Goal: Information Seeking & Learning: Learn about a topic

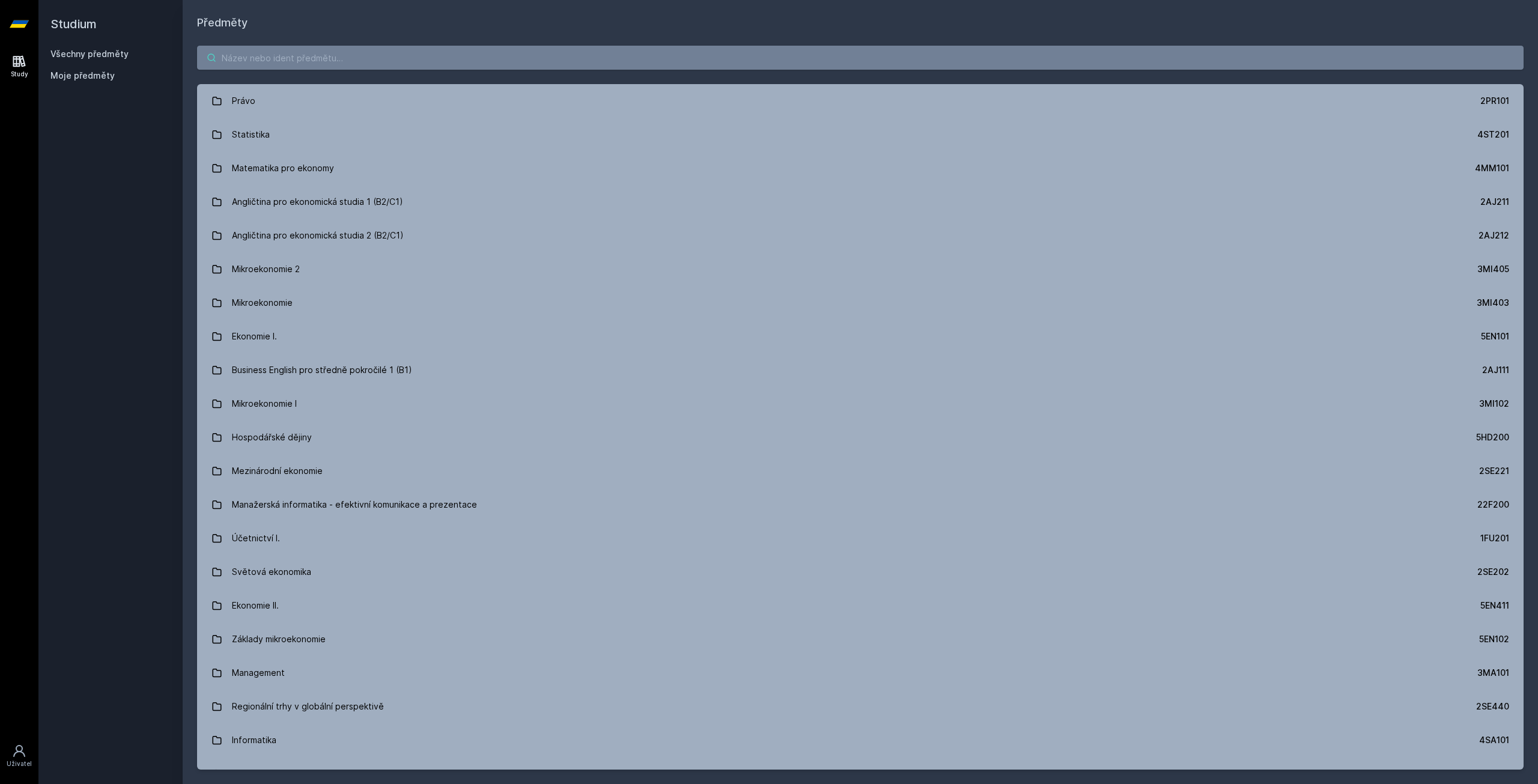
click at [323, 54] on input "search" at bounding box center [861, 58] width 1326 height 24
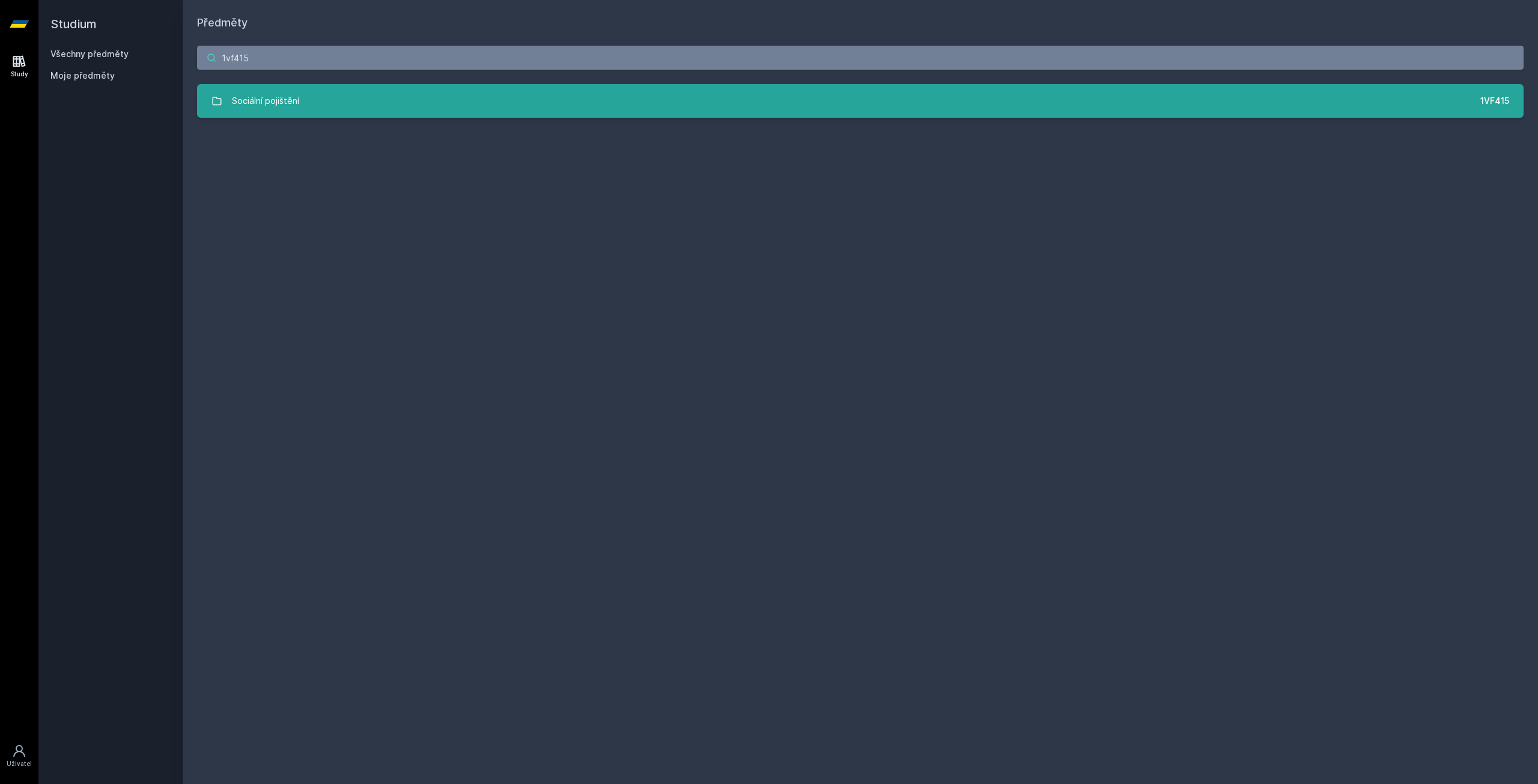
type input "1vf415"
click at [383, 112] on link "Sociální pojištění 1VF415" at bounding box center [861, 101] width 1326 height 34
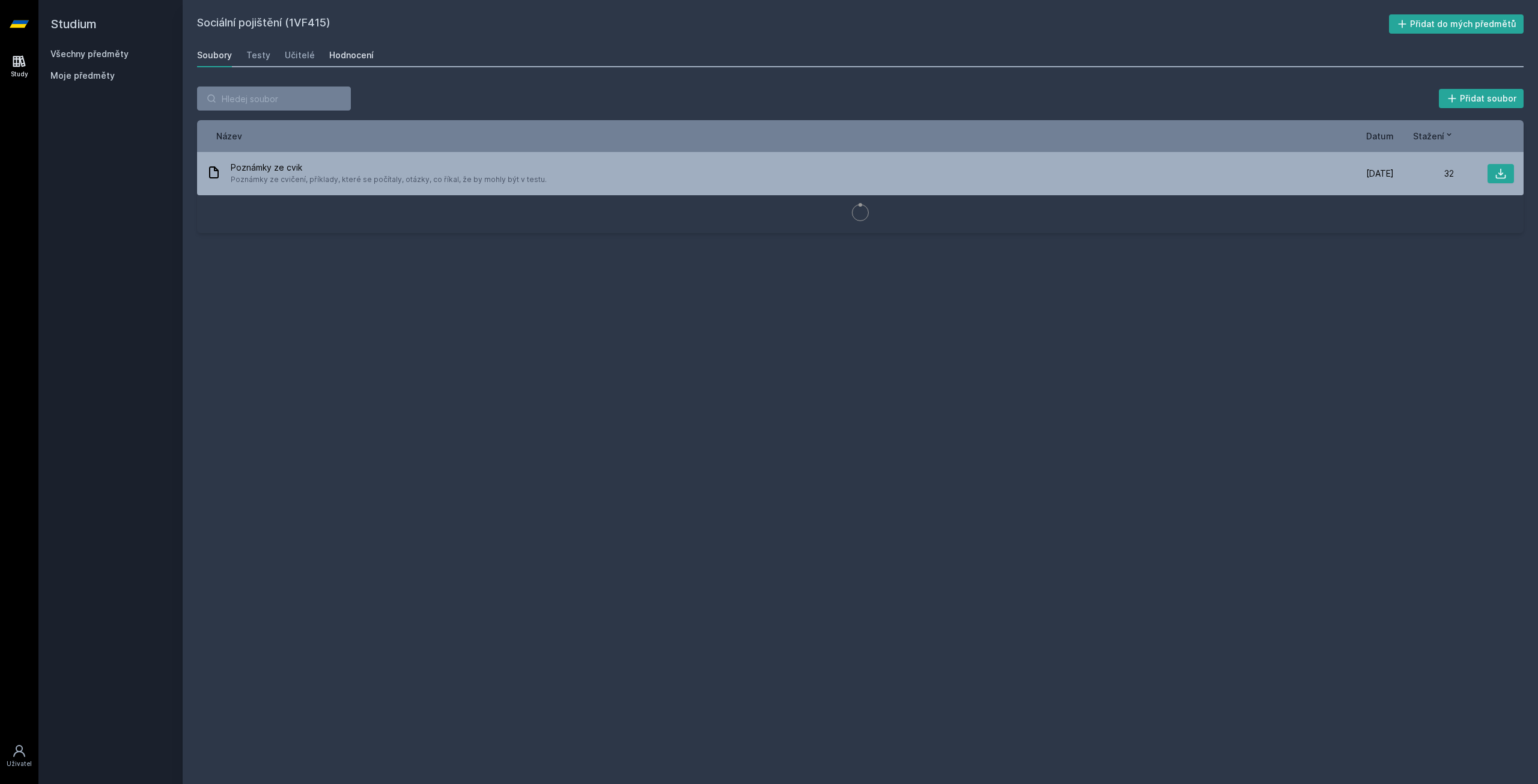
click at [338, 59] on div "Hodnocení" at bounding box center [351, 54] width 44 height 12
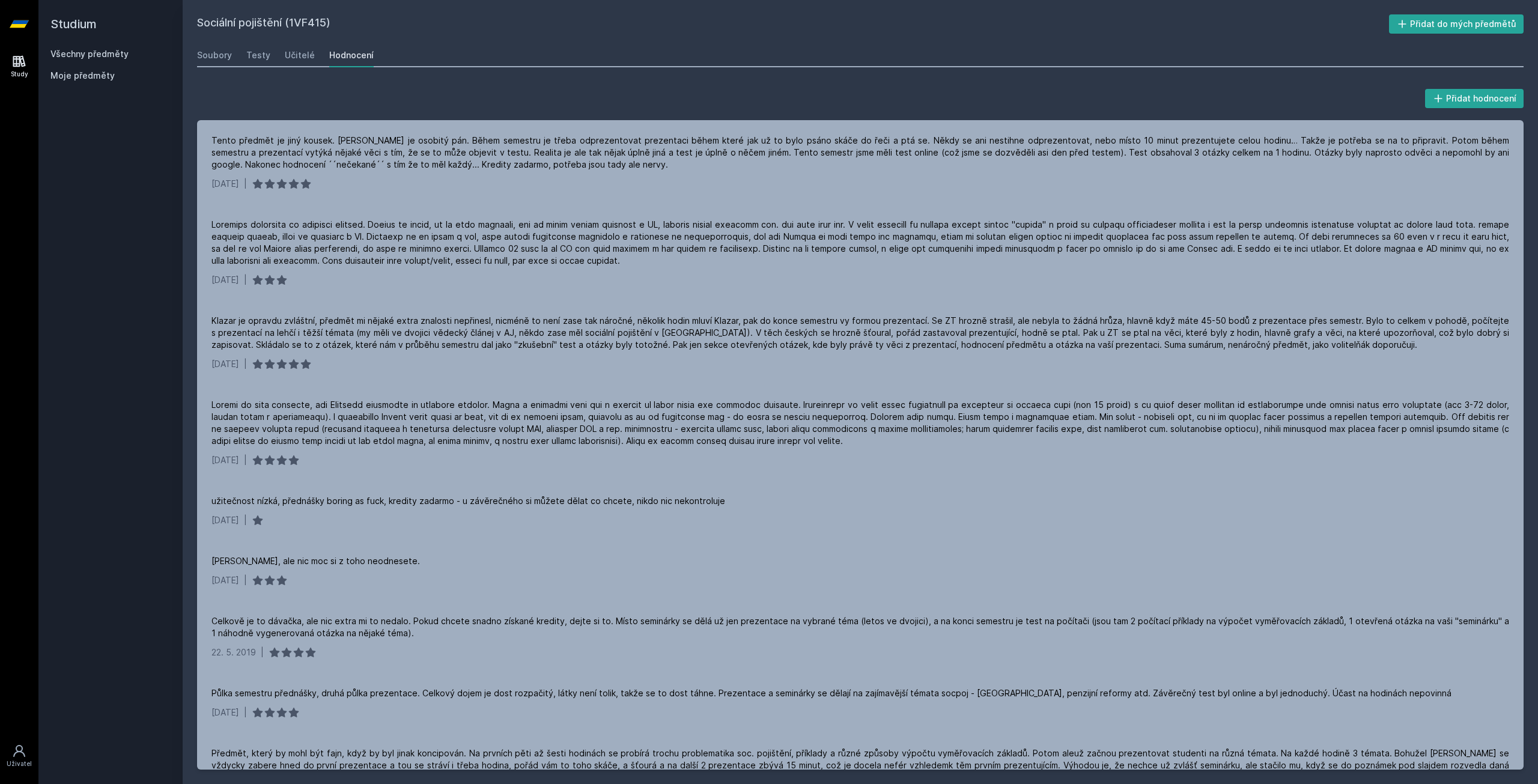
click at [223, 41] on div "Sociální pojištění (1VF415) Přidat do mých předmětů [GEOGRAPHIC_DATA] Testy Uči…" at bounding box center [861, 392] width 1326 height 755
drag, startPoint x: 123, startPoint y: 46, endPoint x: 122, endPoint y: 52, distance: 6.1
click at [122, 52] on div "Studium Všechny předměty Moje předměty" at bounding box center [111, 392] width 144 height 784
click at [122, 52] on link "Všechny předměty" at bounding box center [89, 54] width 78 height 10
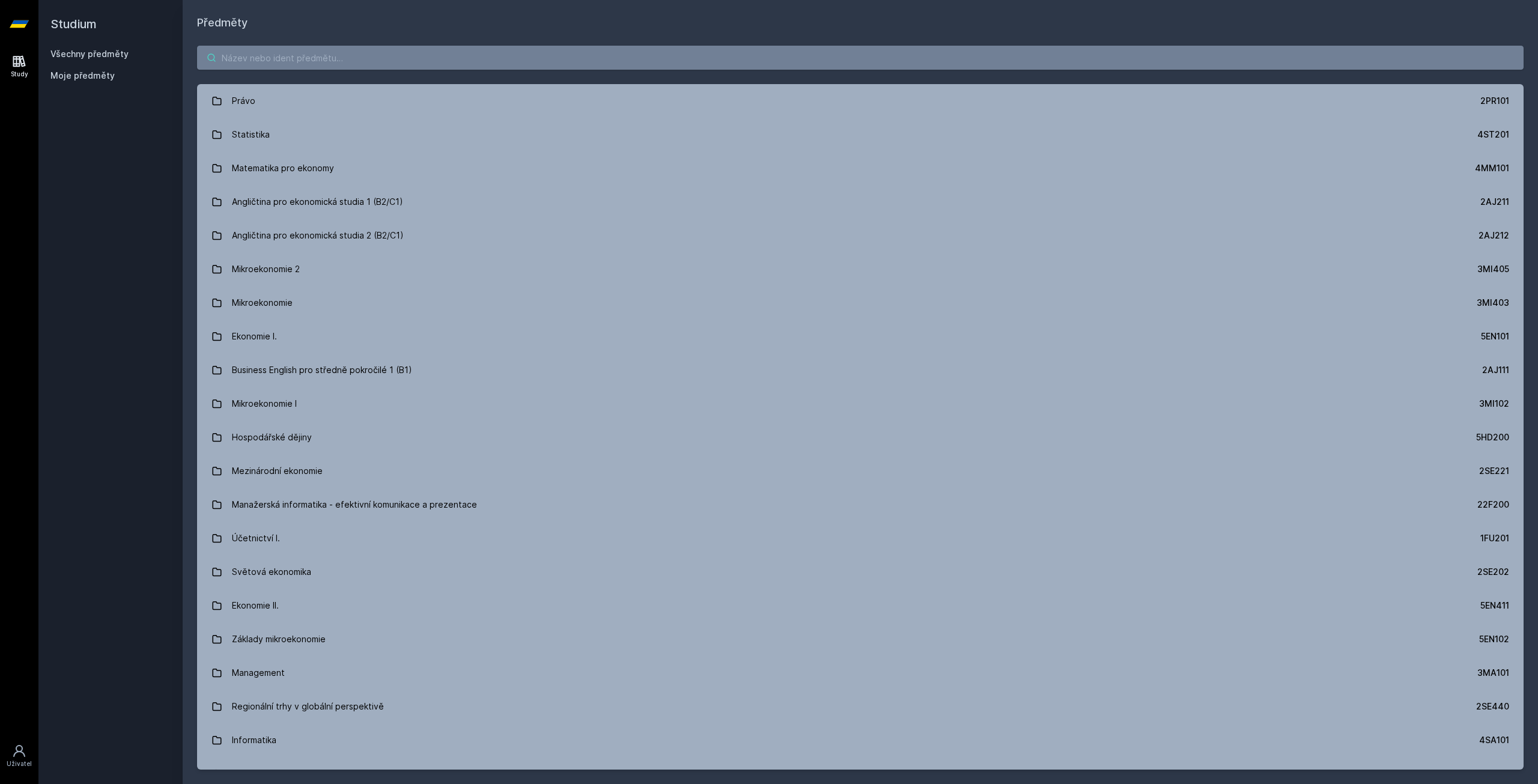
click at [503, 58] on input "search" at bounding box center [861, 58] width 1326 height 24
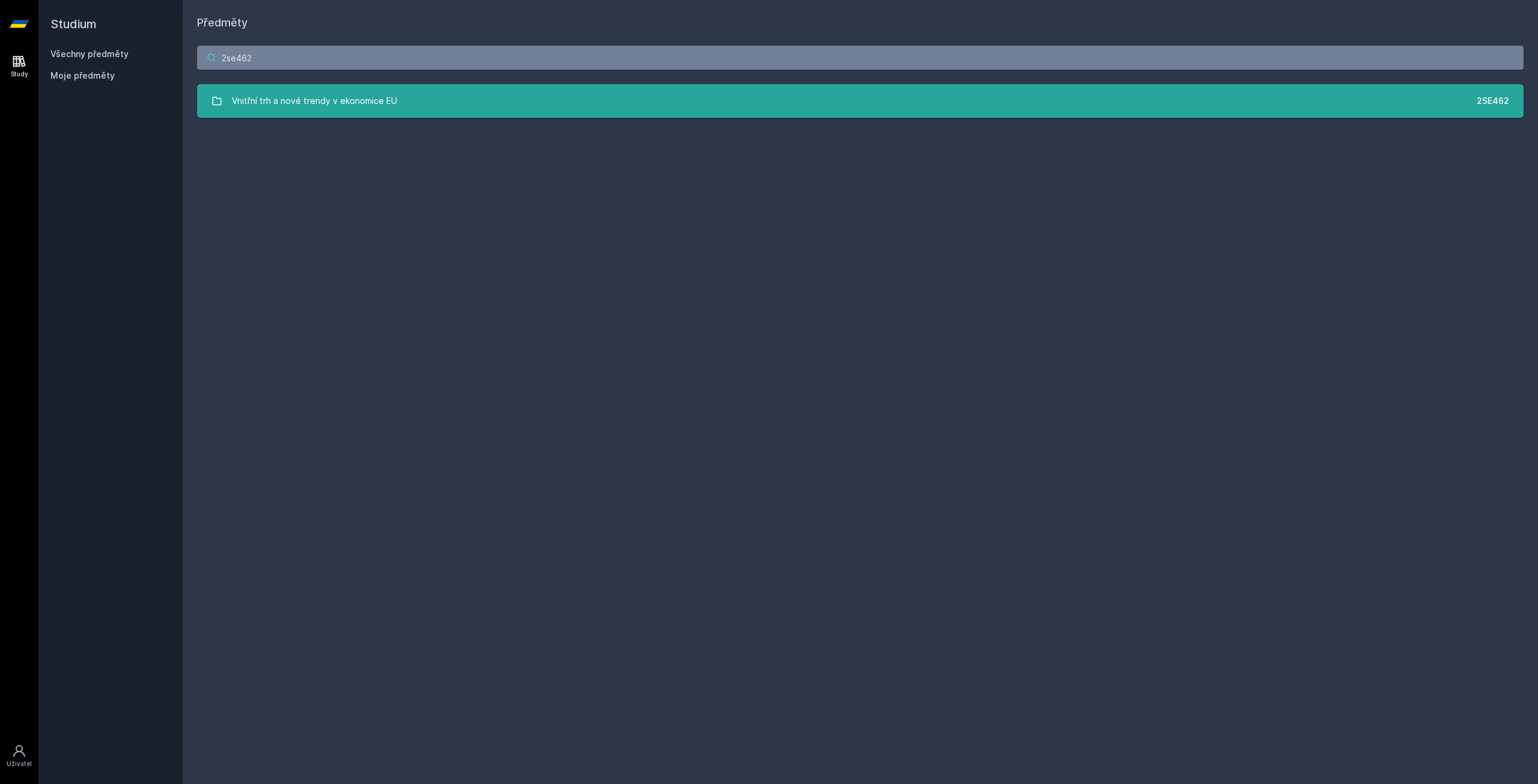
type input "2se462"
click at [479, 107] on link "Vnitřní trh a nové trendy v ekonomice EU 2SE462" at bounding box center [861, 101] width 1326 height 34
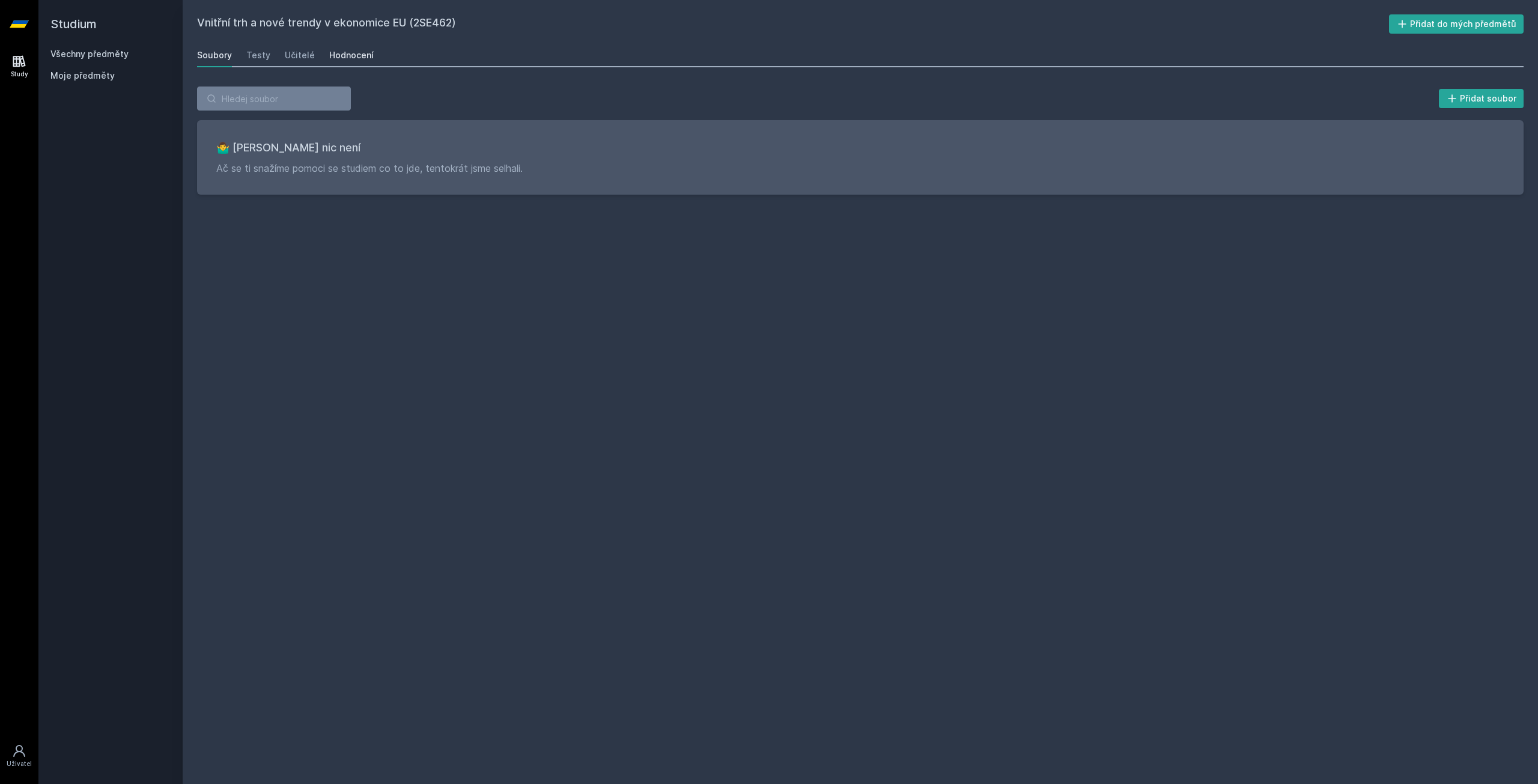
click at [329, 57] on div "Hodnocení" at bounding box center [351, 54] width 44 height 12
click at [296, 58] on div "Učitelé" at bounding box center [300, 54] width 30 height 12
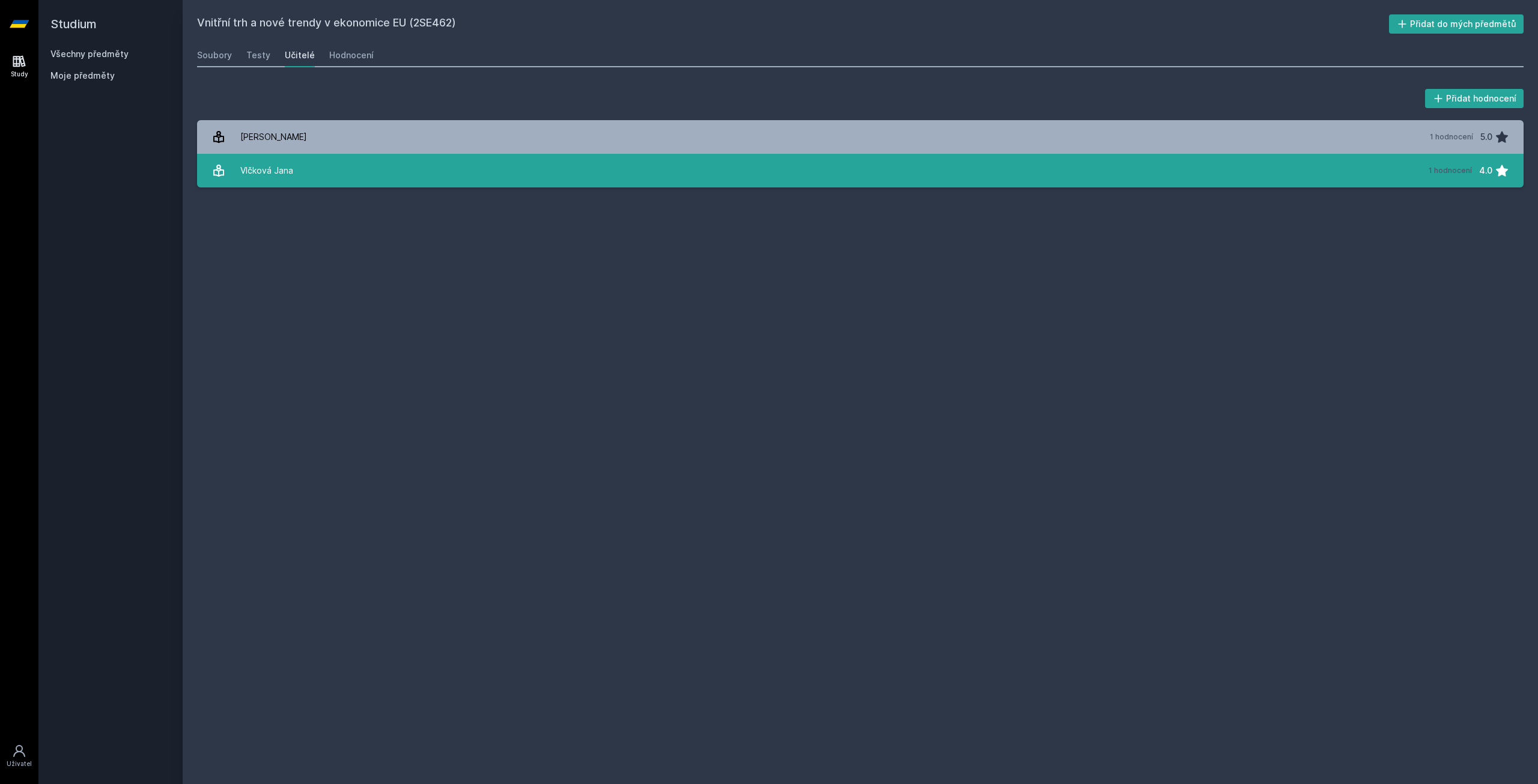
click at [300, 167] on link "[PERSON_NAME] 1 hodnocení 4.0" at bounding box center [861, 171] width 1326 height 34
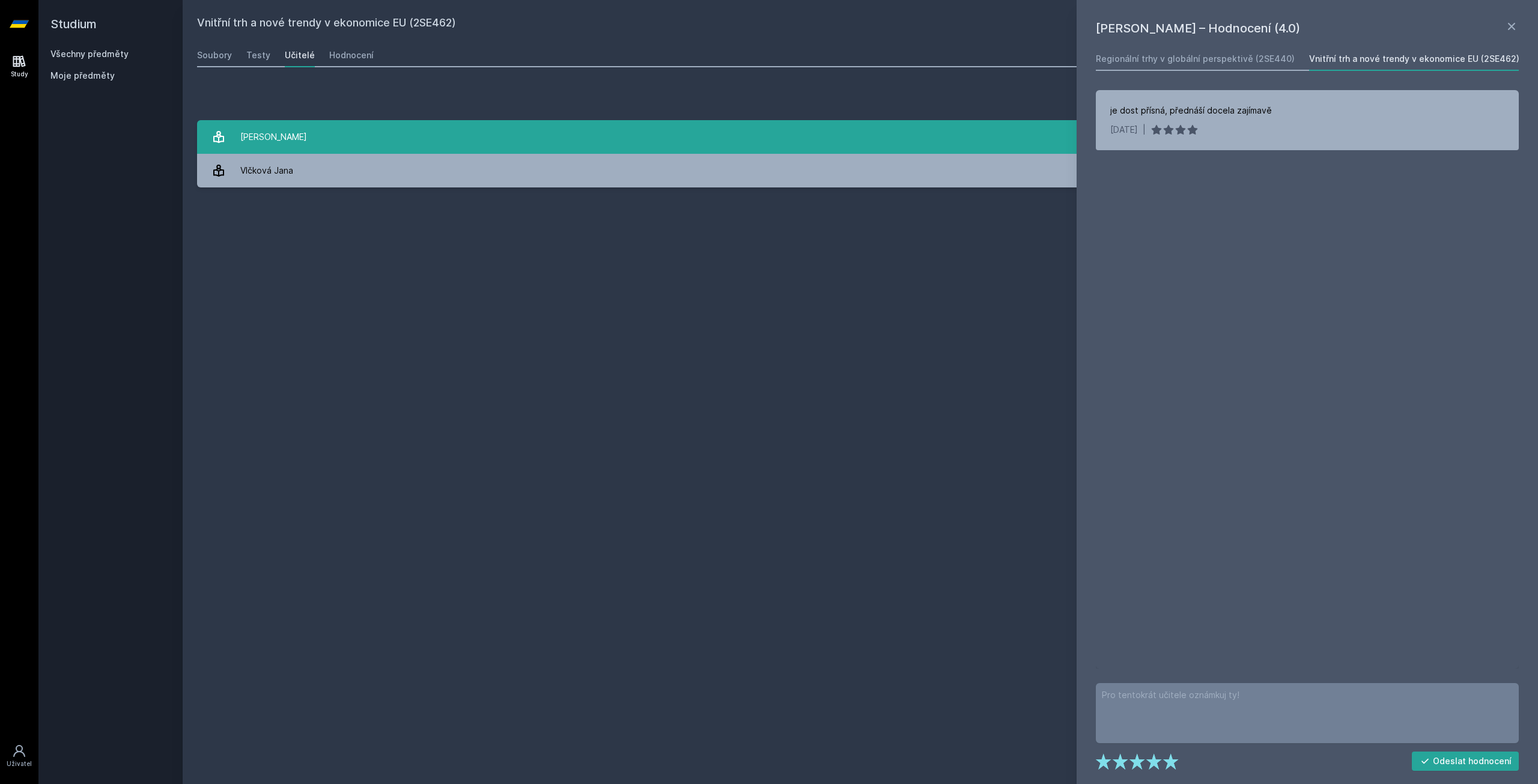
click at [306, 148] on div "[PERSON_NAME]" at bounding box center [273, 137] width 66 height 24
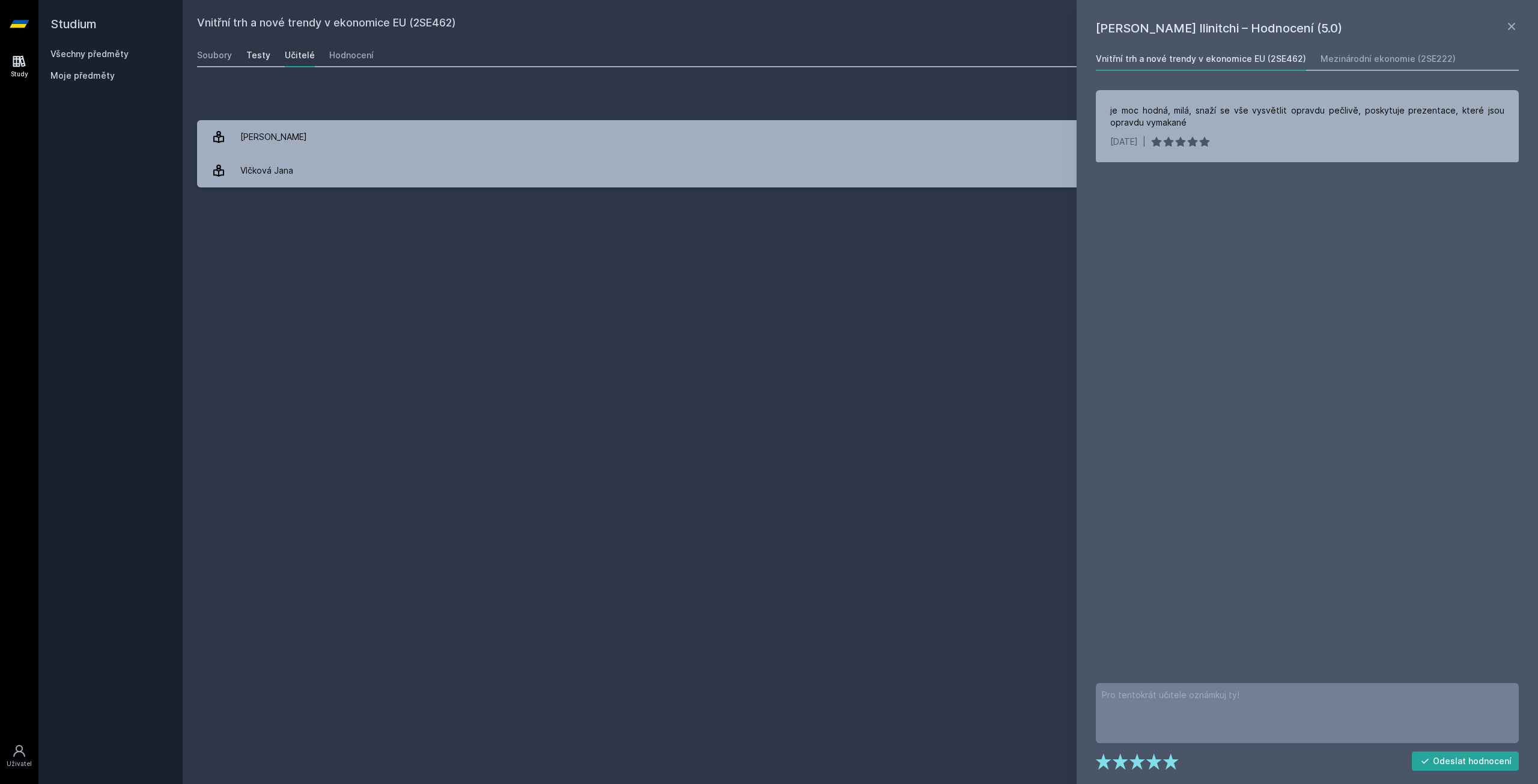
click at [268, 53] on div "Testy" at bounding box center [258, 54] width 24 height 12
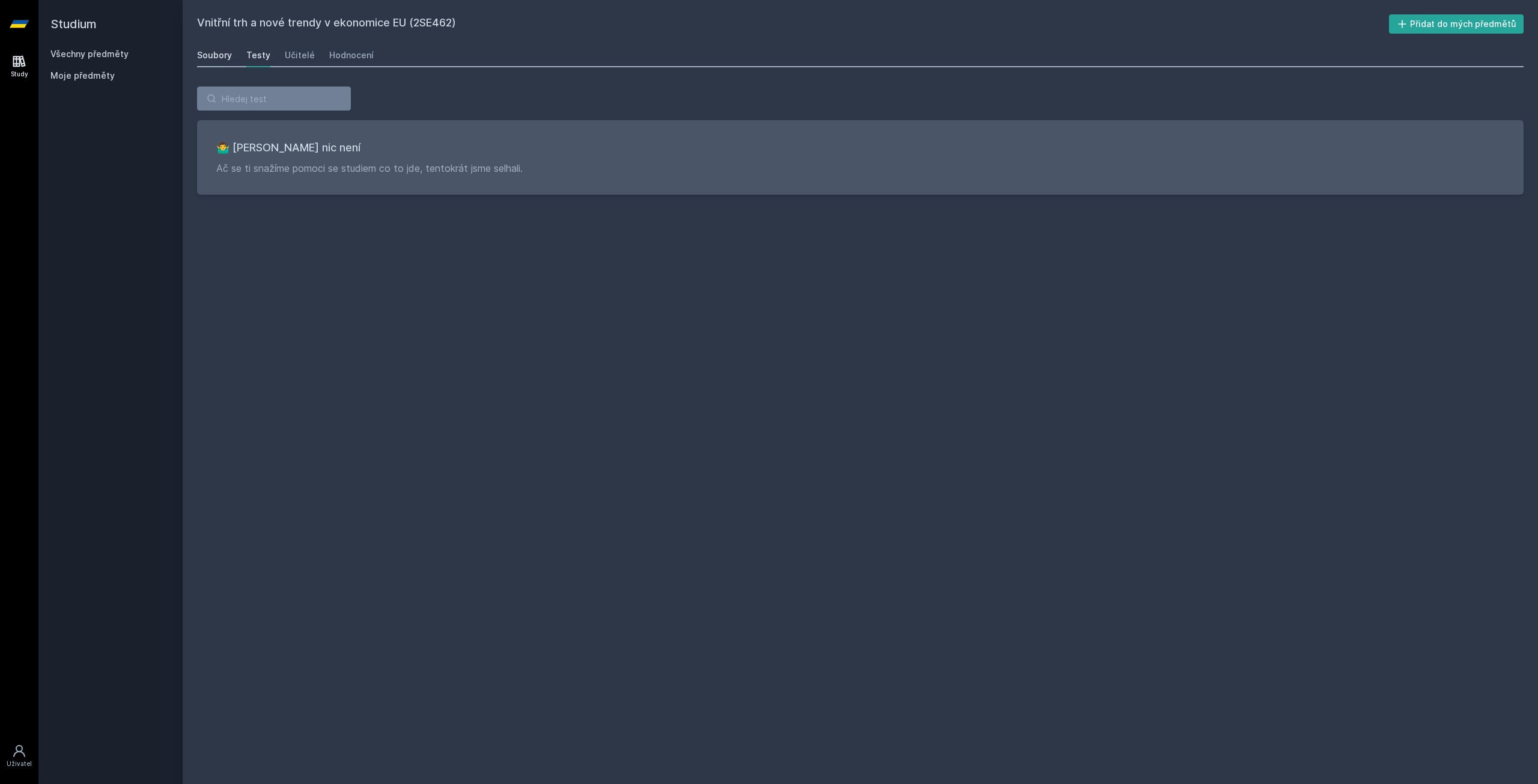
click at [216, 54] on div "Soubory" at bounding box center [215, 54] width 35 height 12
